Goal: Task Accomplishment & Management: Use online tool/utility

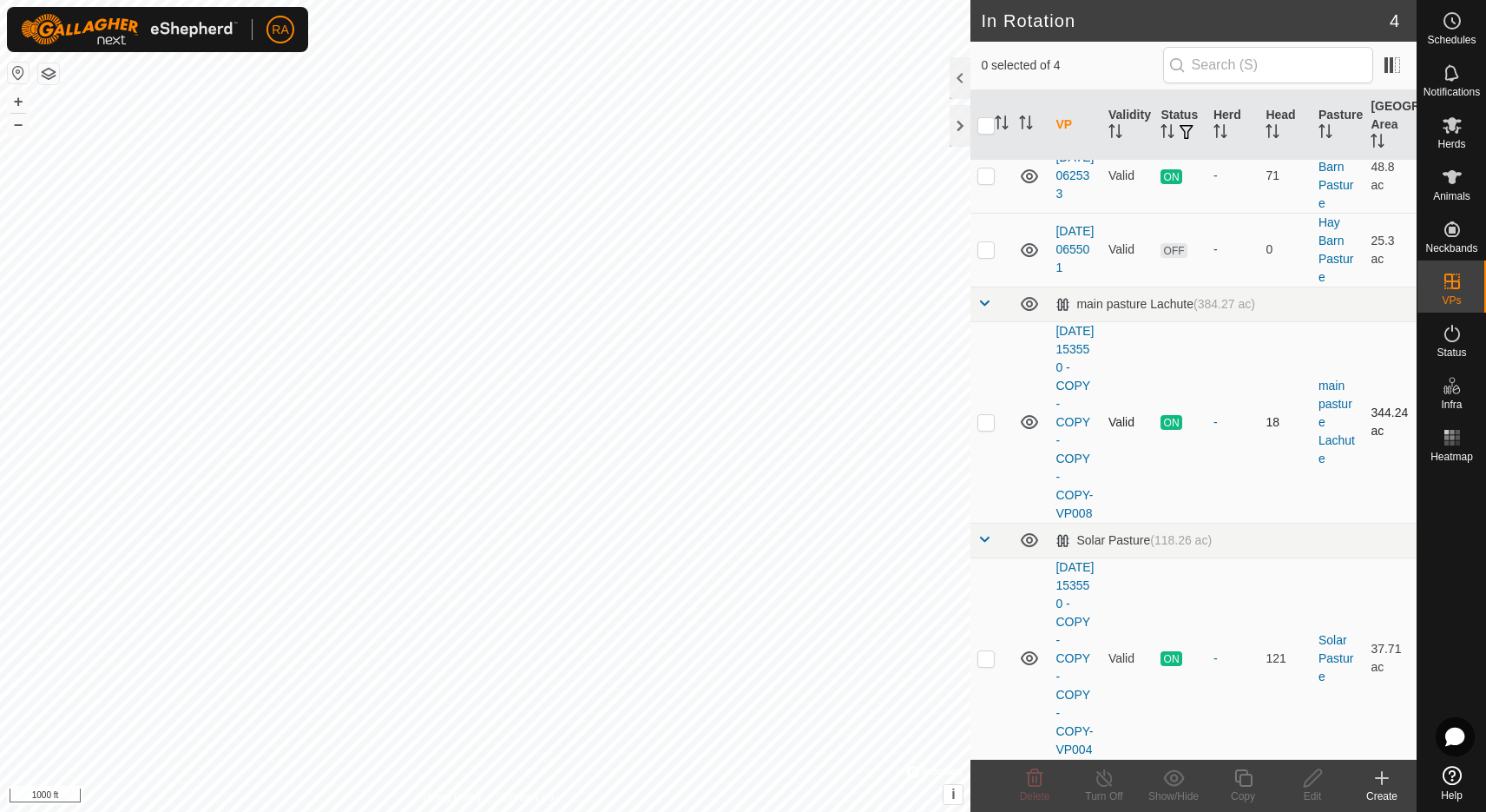
scroll to position [131, 0]
click at [994, 651] on p-checkbox at bounding box center [986, 657] width 18 height 14
checkbox input "true"
click at [1457, 131] on icon at bounding box center [1452, 126] width 19 height 17
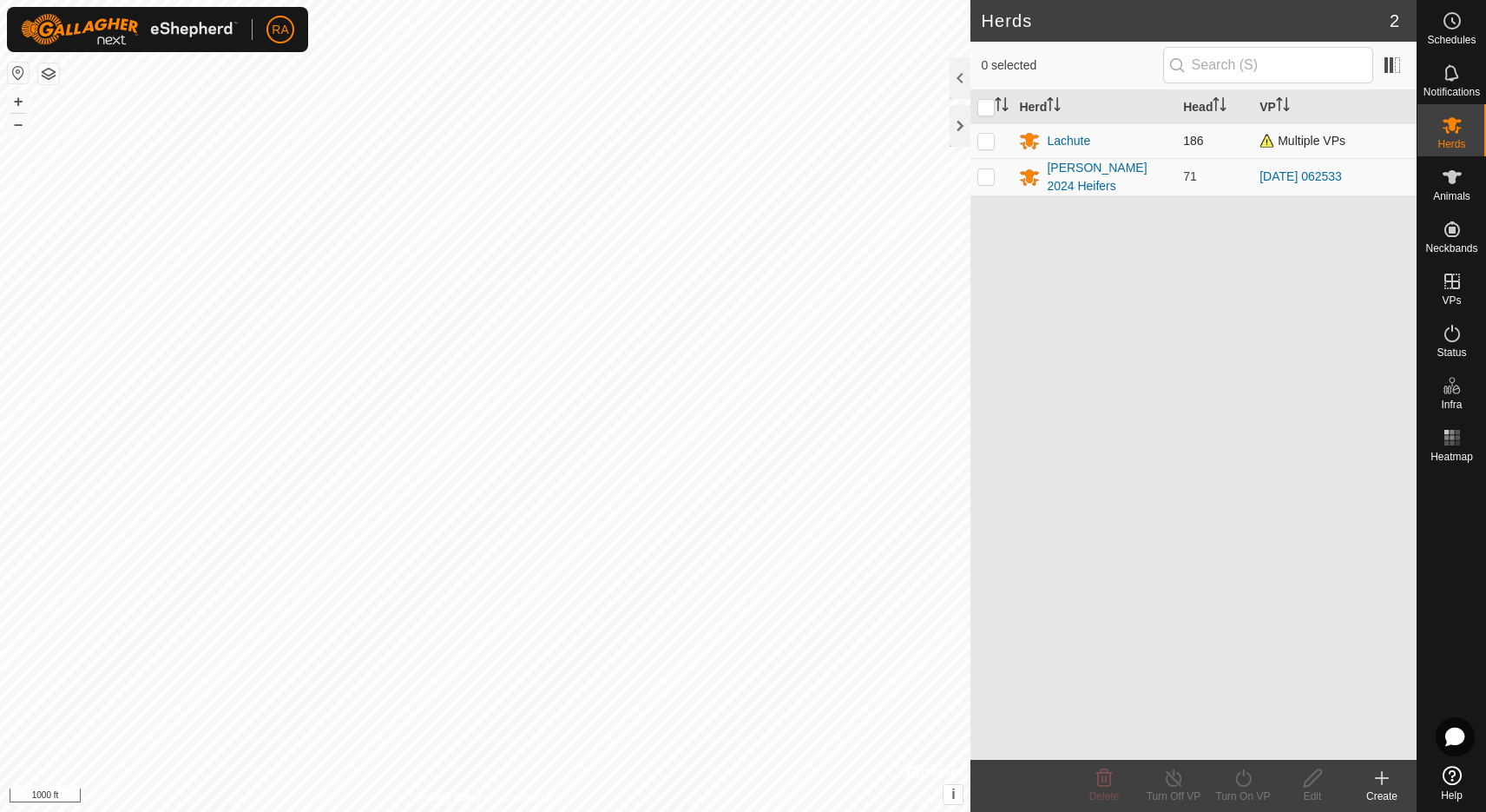
click at [985, 146] on p-checkbox at bounding box center [986, 140] width 18 height 14
checkbox input "true"
click at [1238, 783] on icon at bounding box center [1242, 778] width 16 height 18
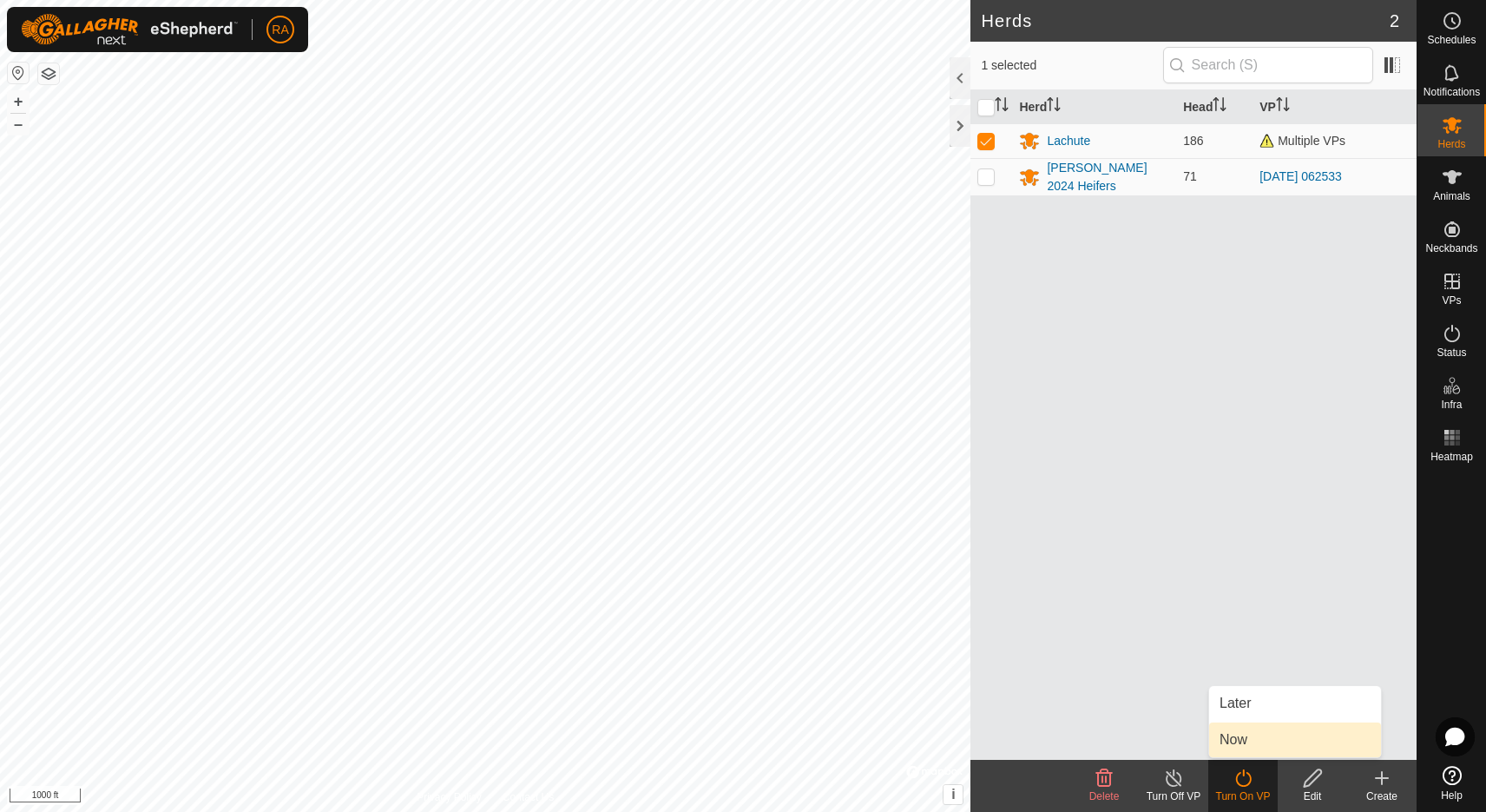
click at [1266, 741] on link "Now" at bounding box center [1295, 740] width 172 height 35
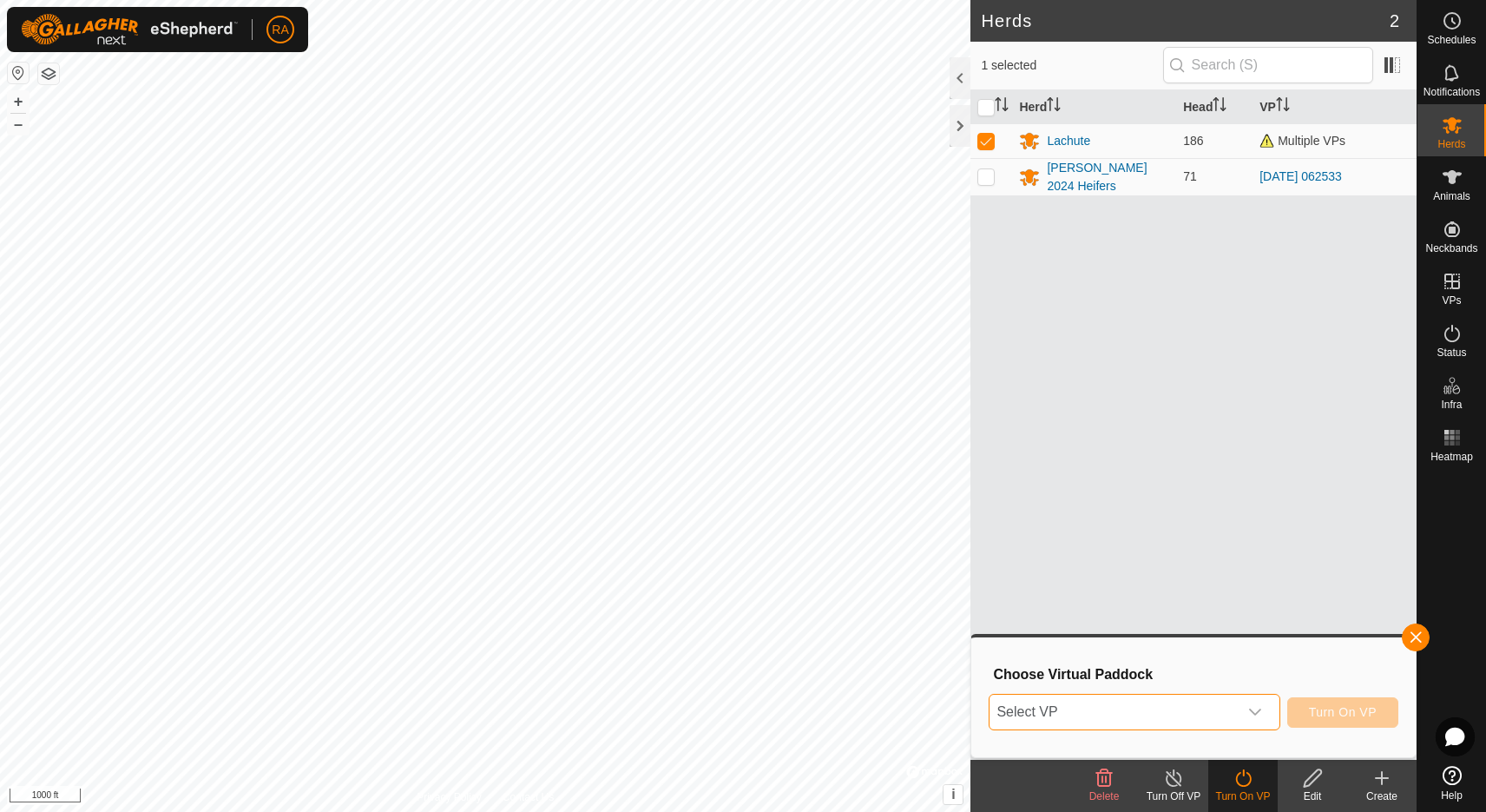
click at [1164, 720] on span "Select VP" at bounding box center [1113, 712] width 247 height 35
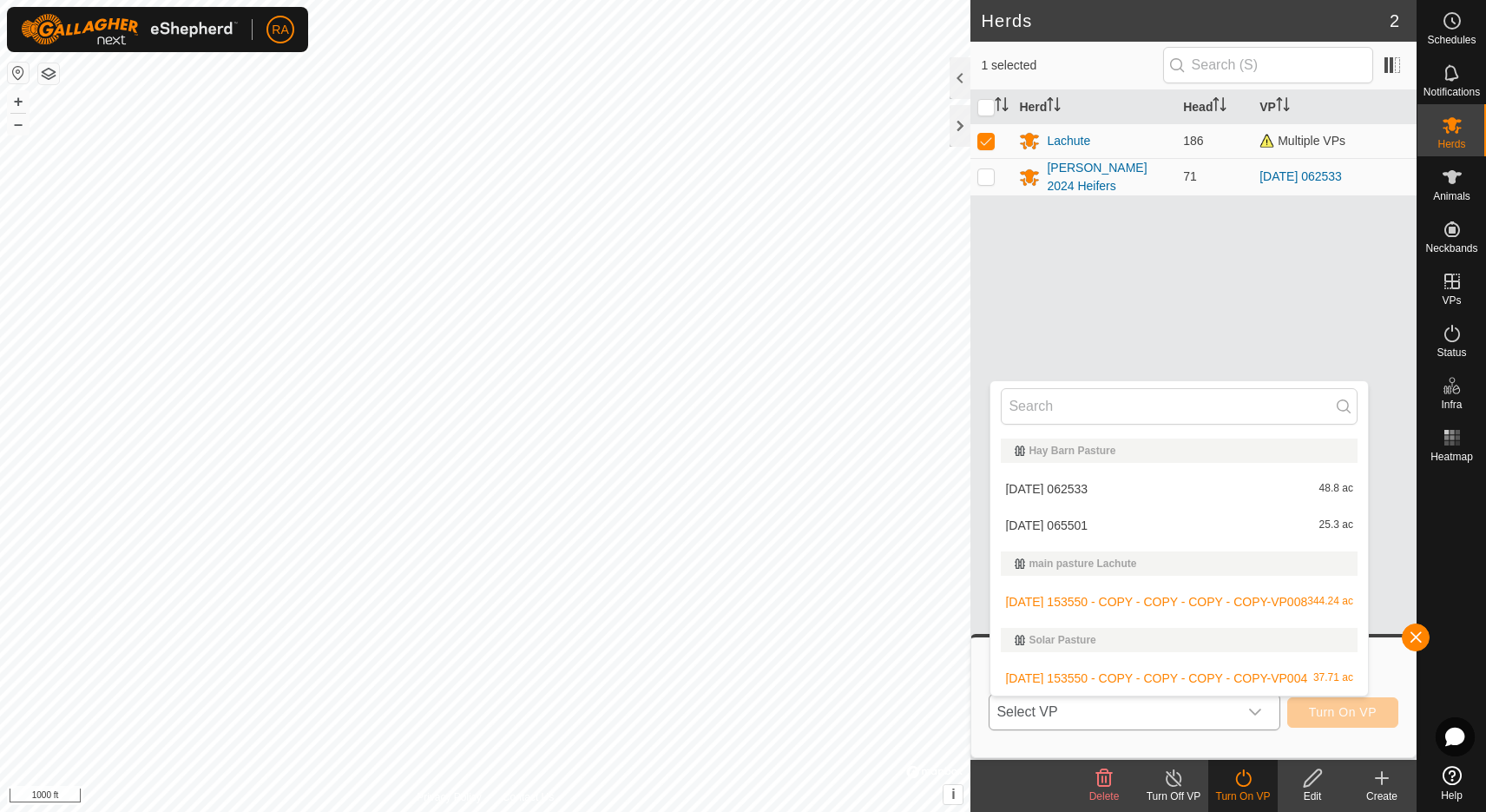
click at [1077, 594] on li "2025-08-09 153550 - COPY - COPY - COPY - COPY-VP008 344.24 ac" at bounding box center [1180, 602] width 378 height 35
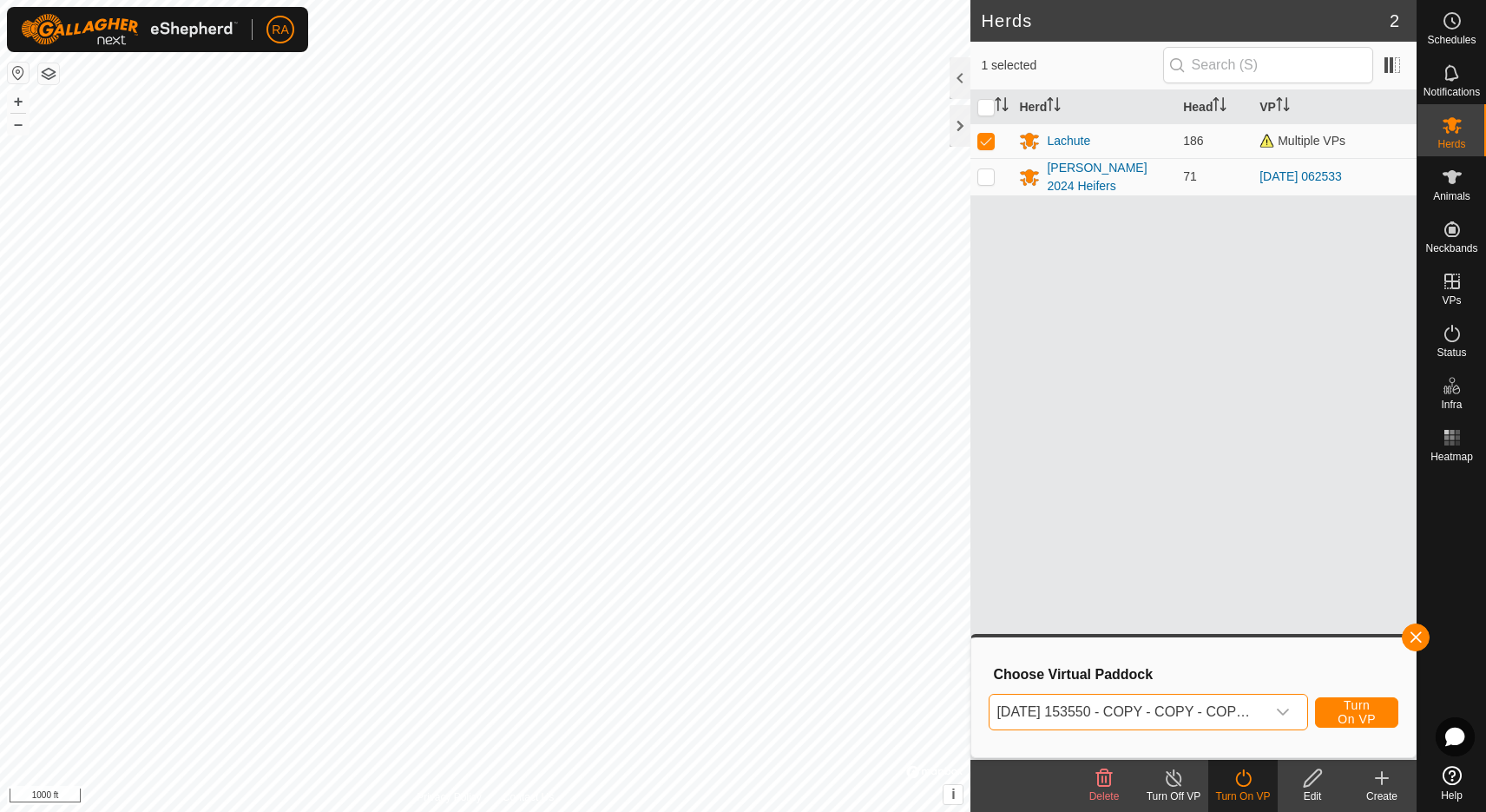
click at [1226, 714] on span "[DATE] 153550 - COPY - COPY - COPY - COPY-VP008" at bounding box center [1128, 712] width 276 height 35
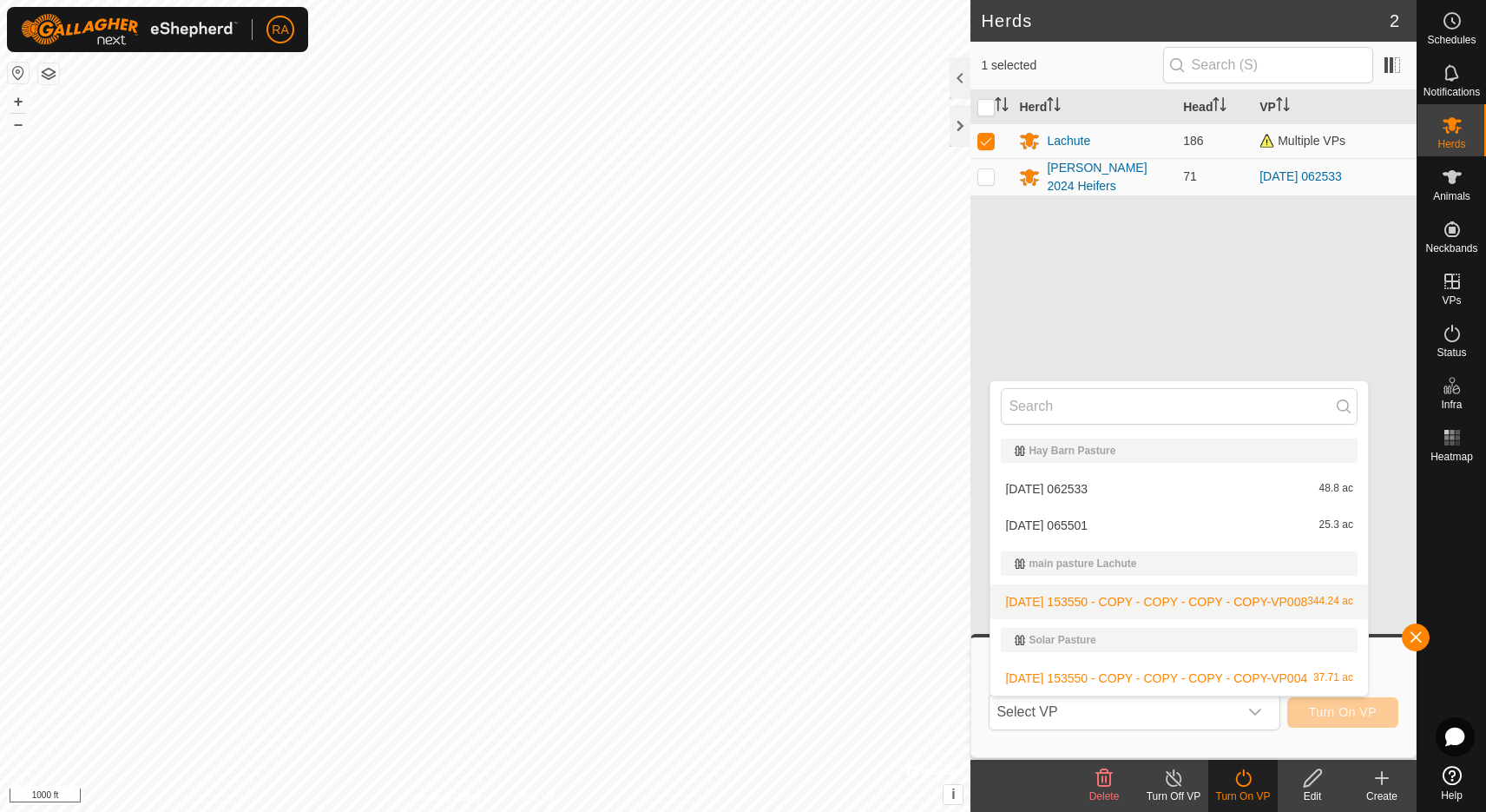
click at [1147, 594] on li "2025-08-09 153550 - COPY - COPY - COPY - COPY-VP008 344.24 ac" at bounding box center [1180, 602] width 378 height 35
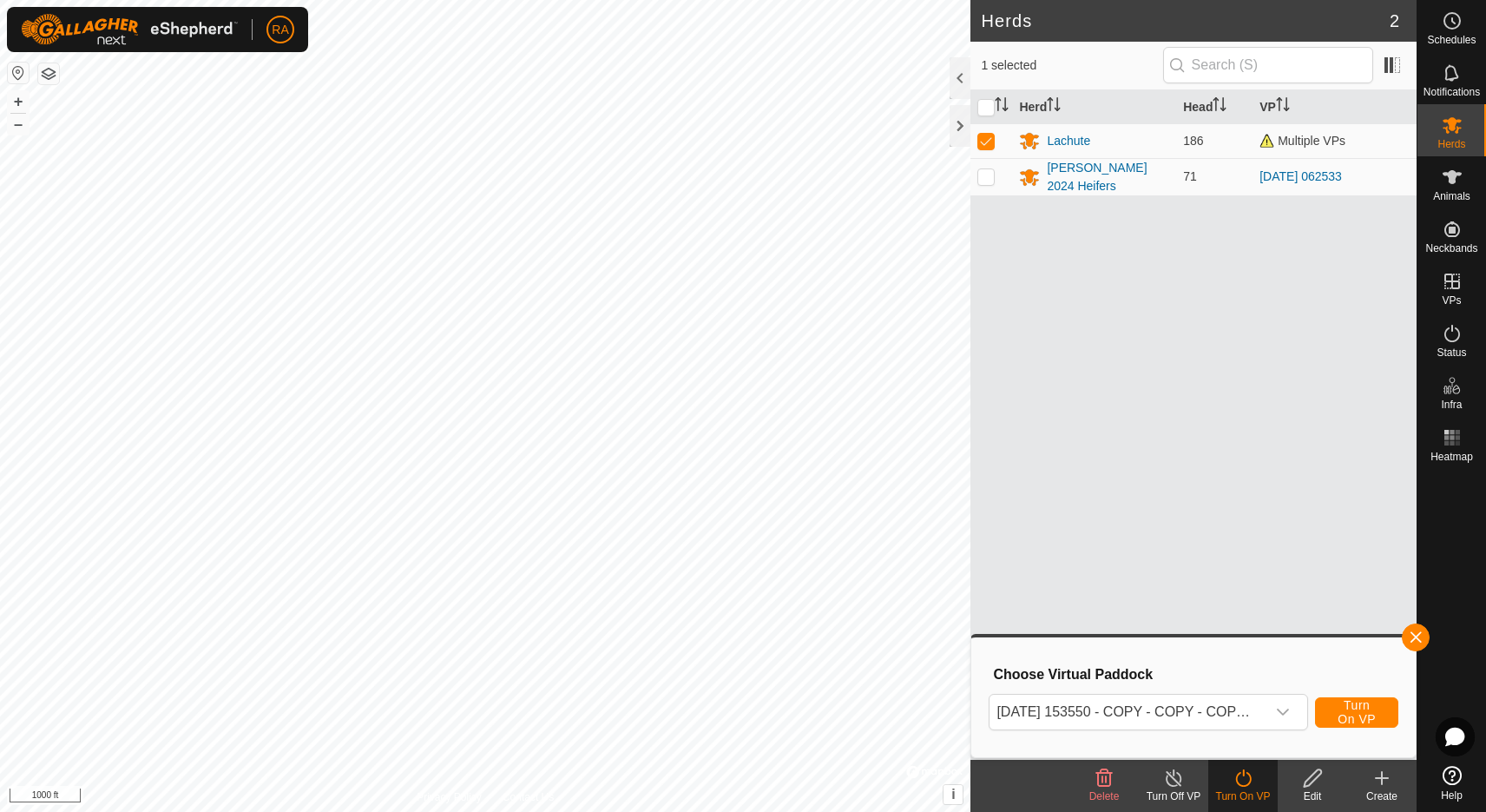
click at [1346, 718] on span "Turn On VP" at bounding box center [1356, 712] width 40 height 28
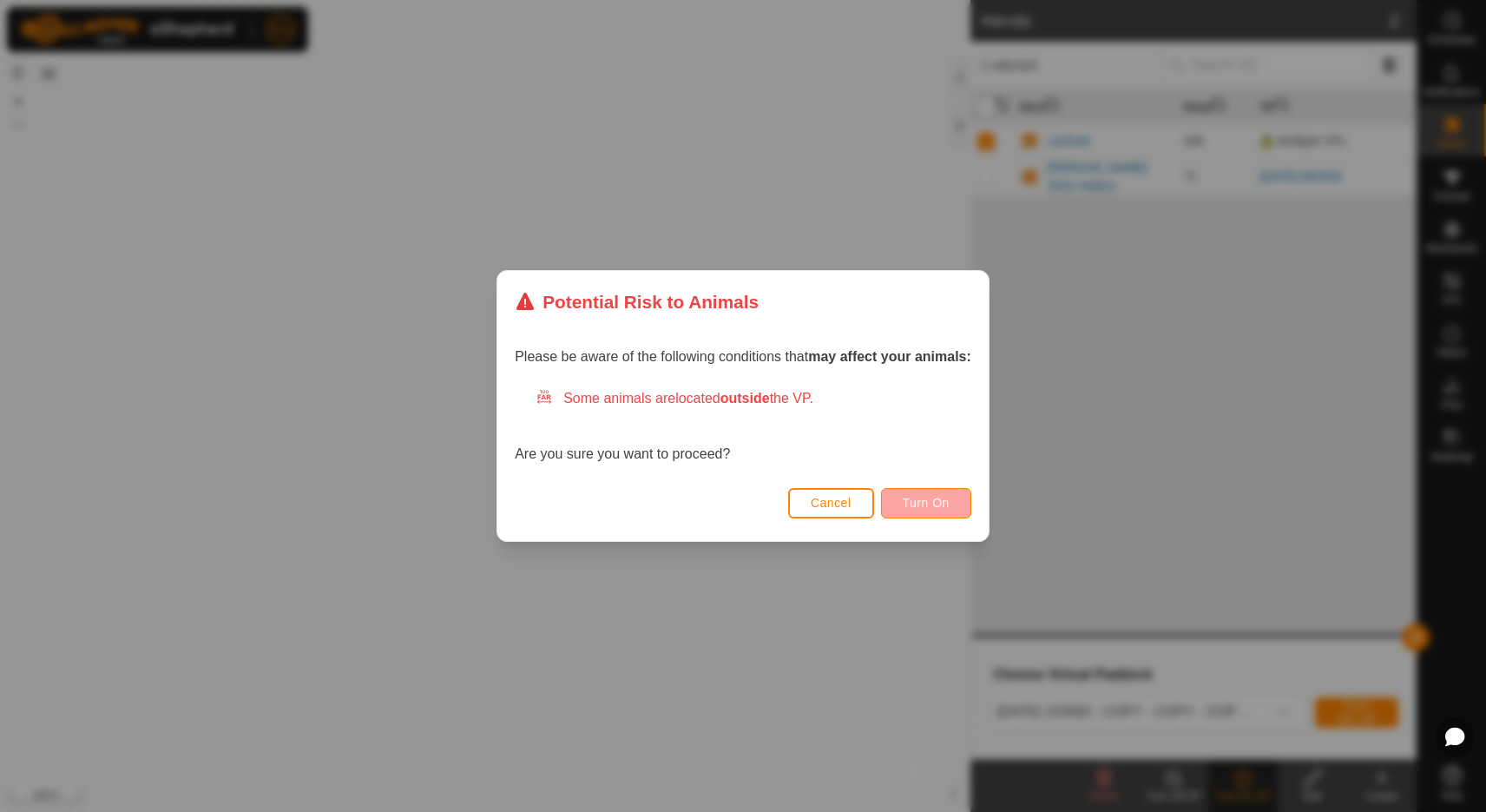
click at [928, 500] on span "Turn On" at bounding box center [926, 502] width 47 height 14
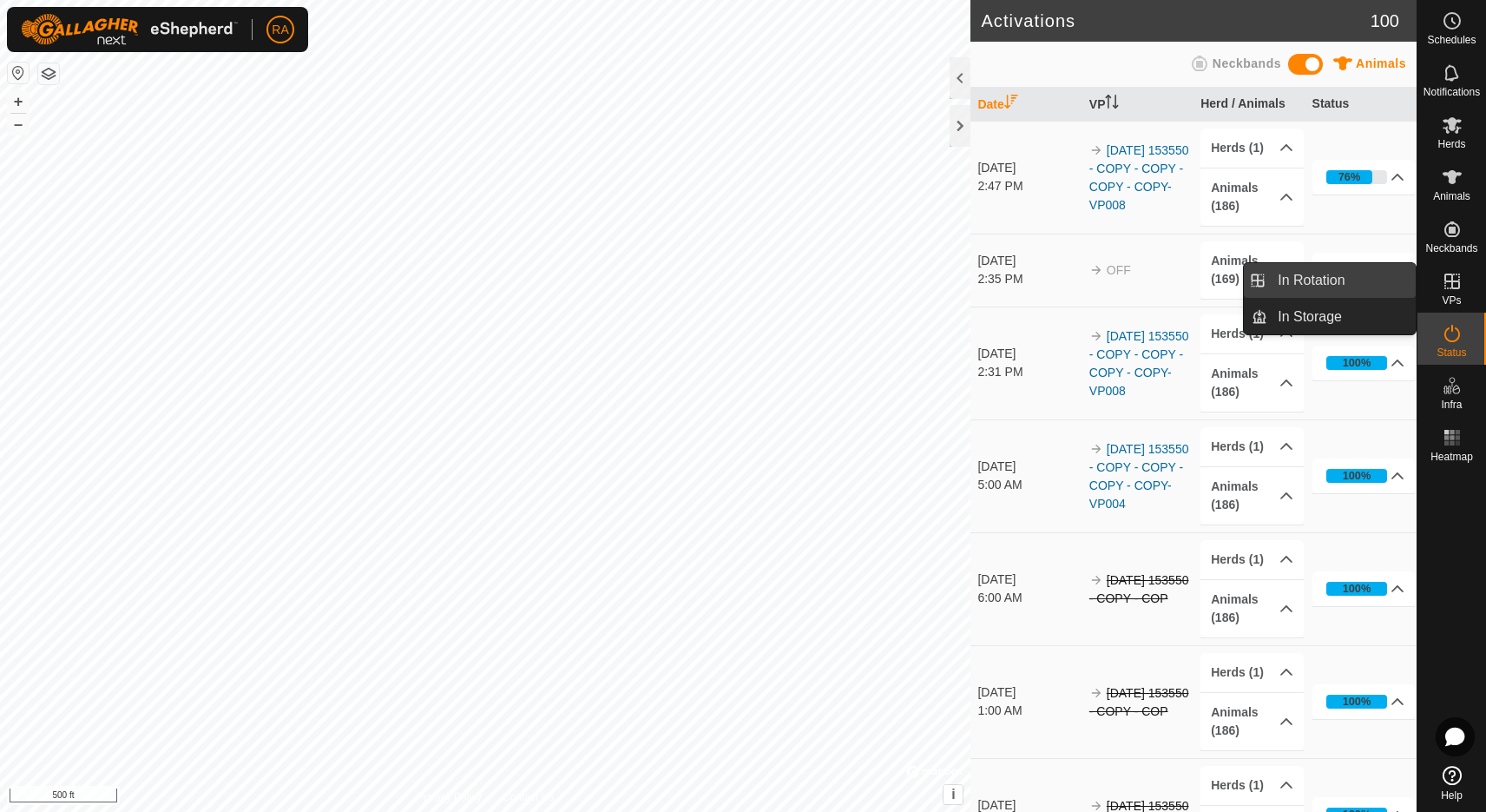
click at [1336, 276] on link "In Rotation" at bounding box center [1342, 281] width 148 height 35
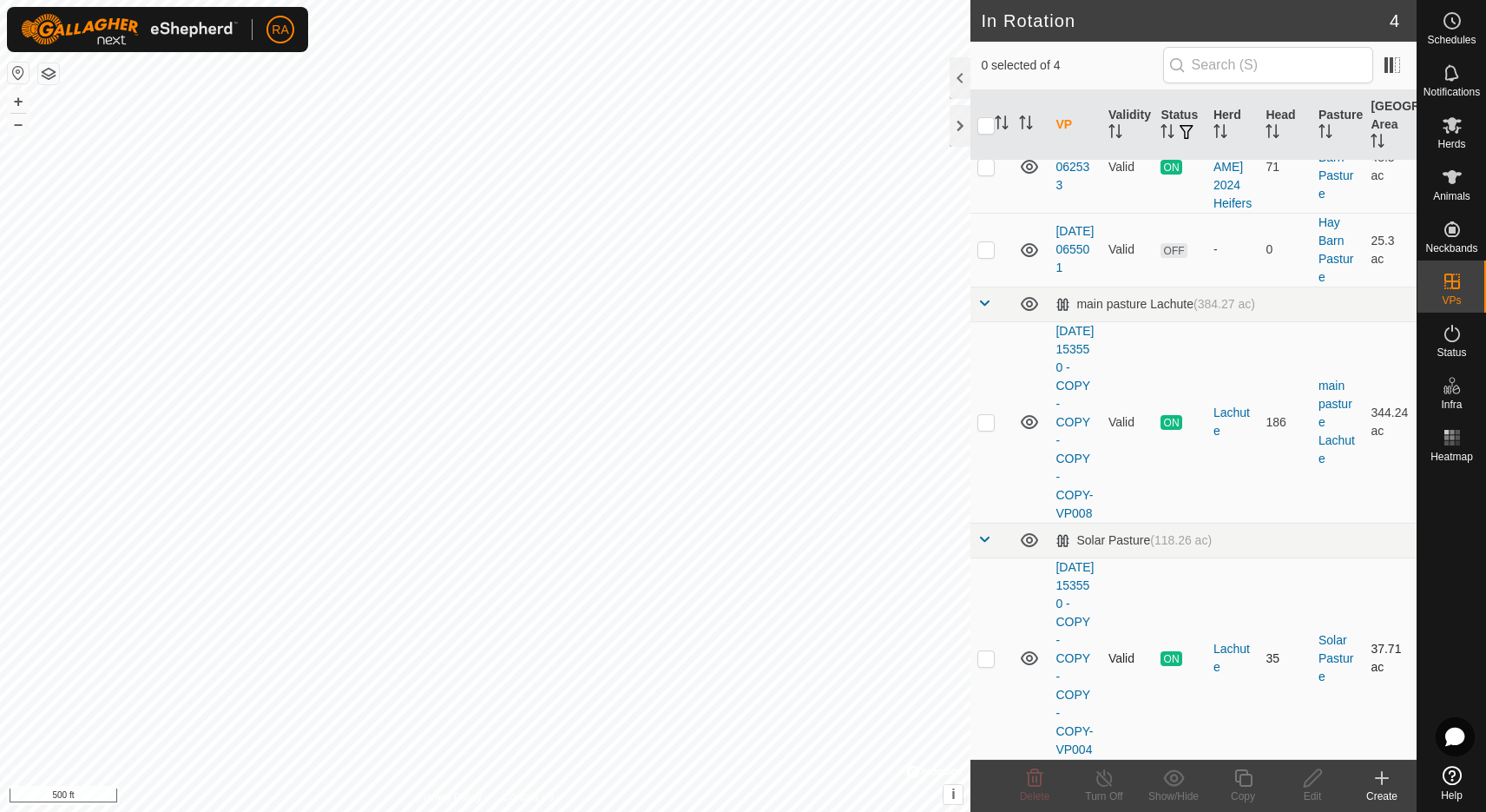
scroll to position [131, 0]
click at [994, 651] on p-checkbox at bounding box center [986, 657] width 18 height 14
click at [981, 651] on p-checkbox at bounding box center [986, 657] width 18 height 14
click at [1258, 642] on td "1" at bounding box center [1284, 658] width 53 height 202
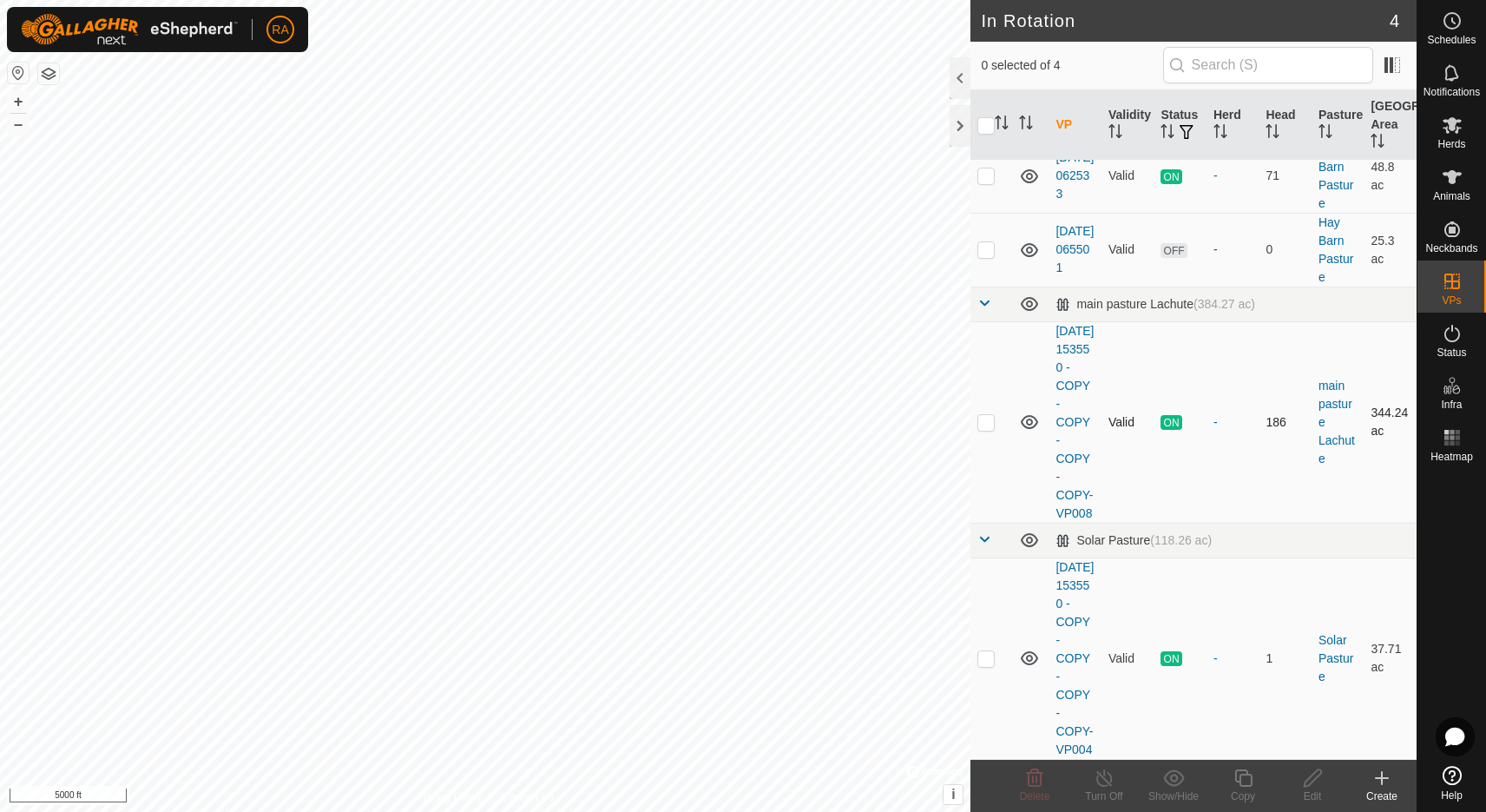
scroll to position [119, 0]
click at [986, 658] on td at bounding box center [991, 658] width 42 height 202
checkbox input "false"
